Goal: Find specific page/section: Find specific page/section

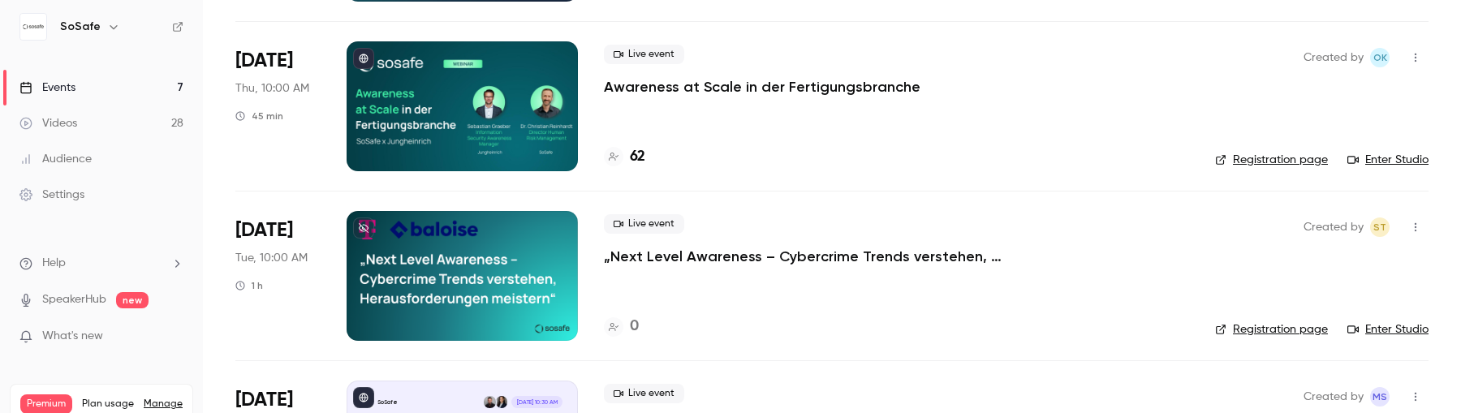
scroll to position [447, 0]
